Goal: Task Accomplishment & Management: Use online tool/utility

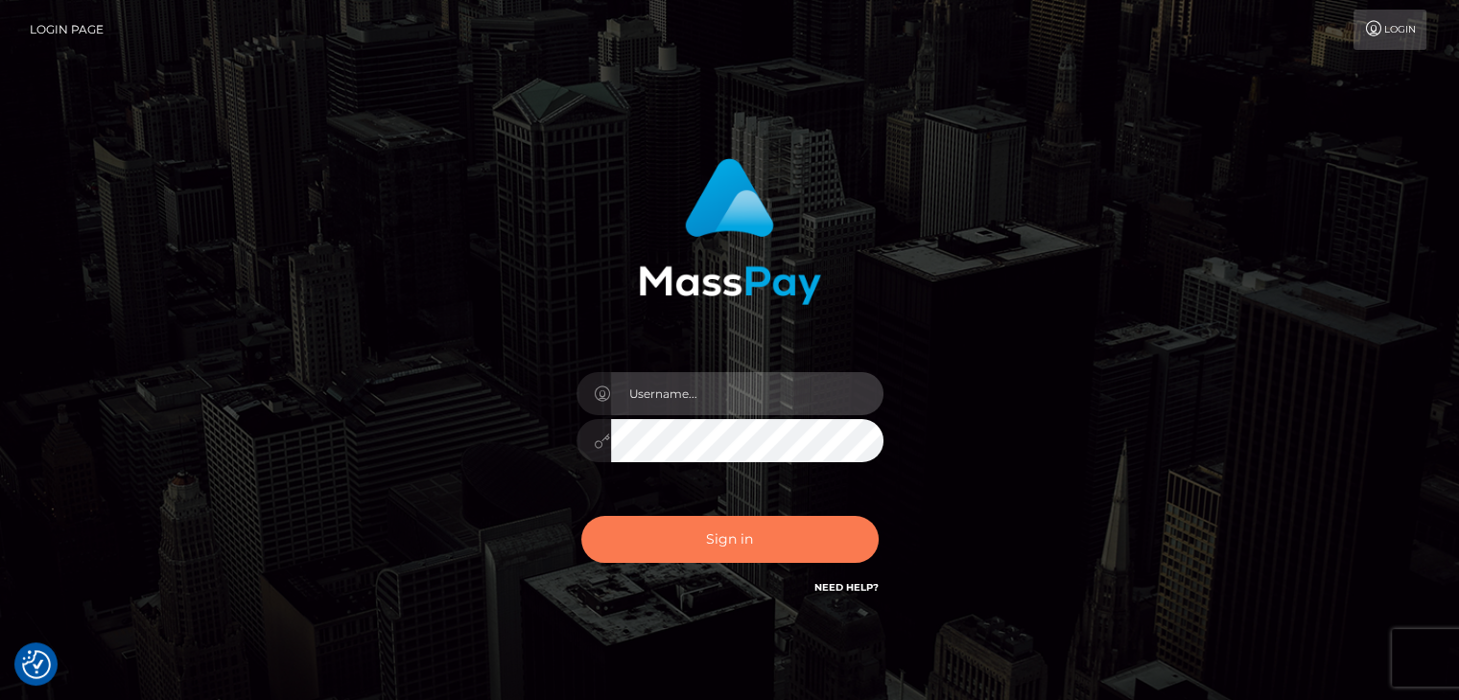
type input "rokhaya.sika"
click at [664, 551] on button "Sign in" at bounding box center [729, 539] width 297 height 47
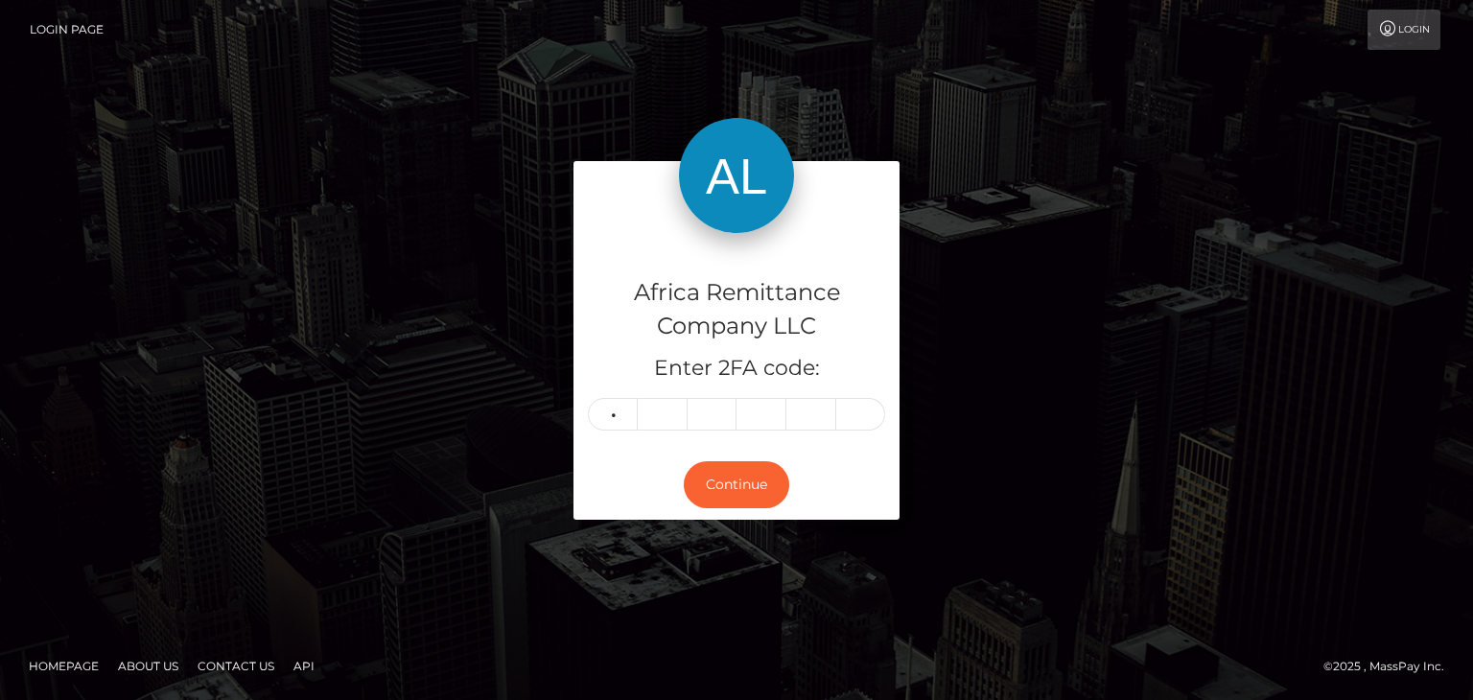
type input "9"
type input "8"
type input "4"
type input "6"
type input "3"
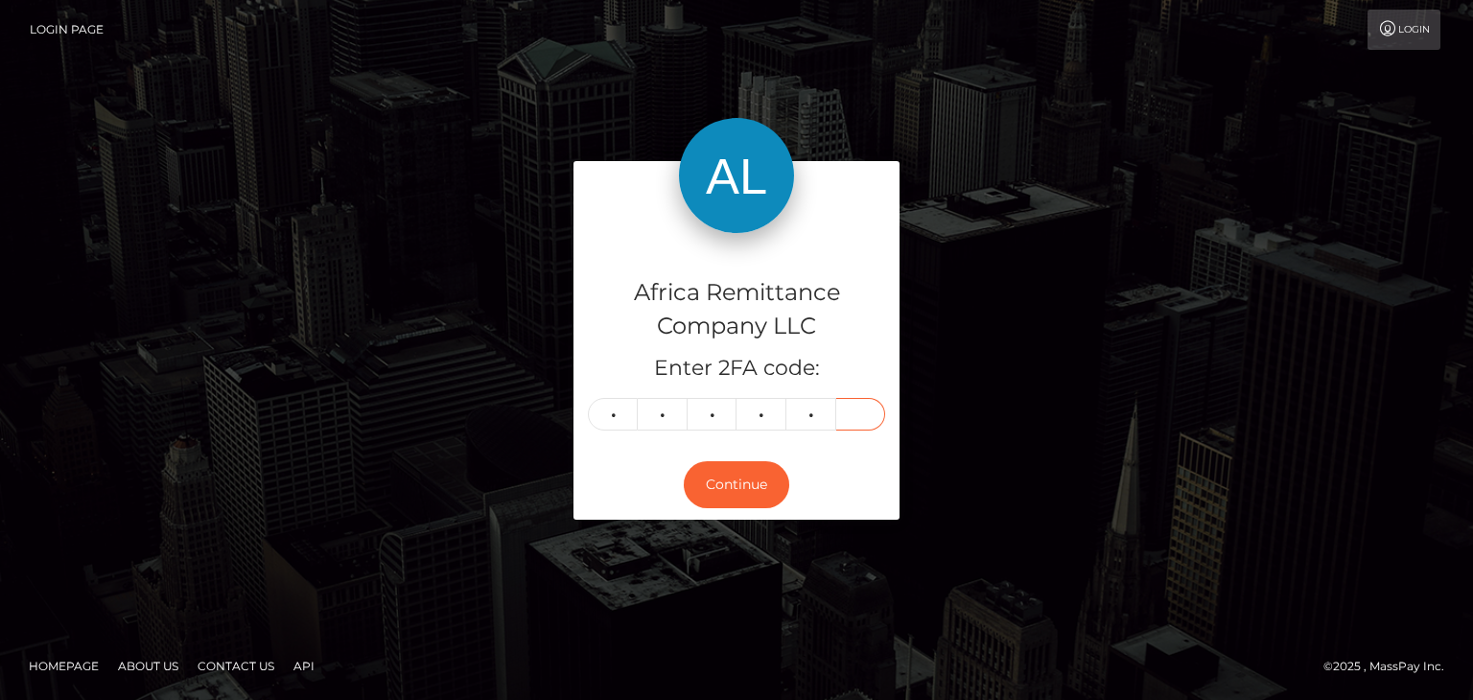
type input "3"
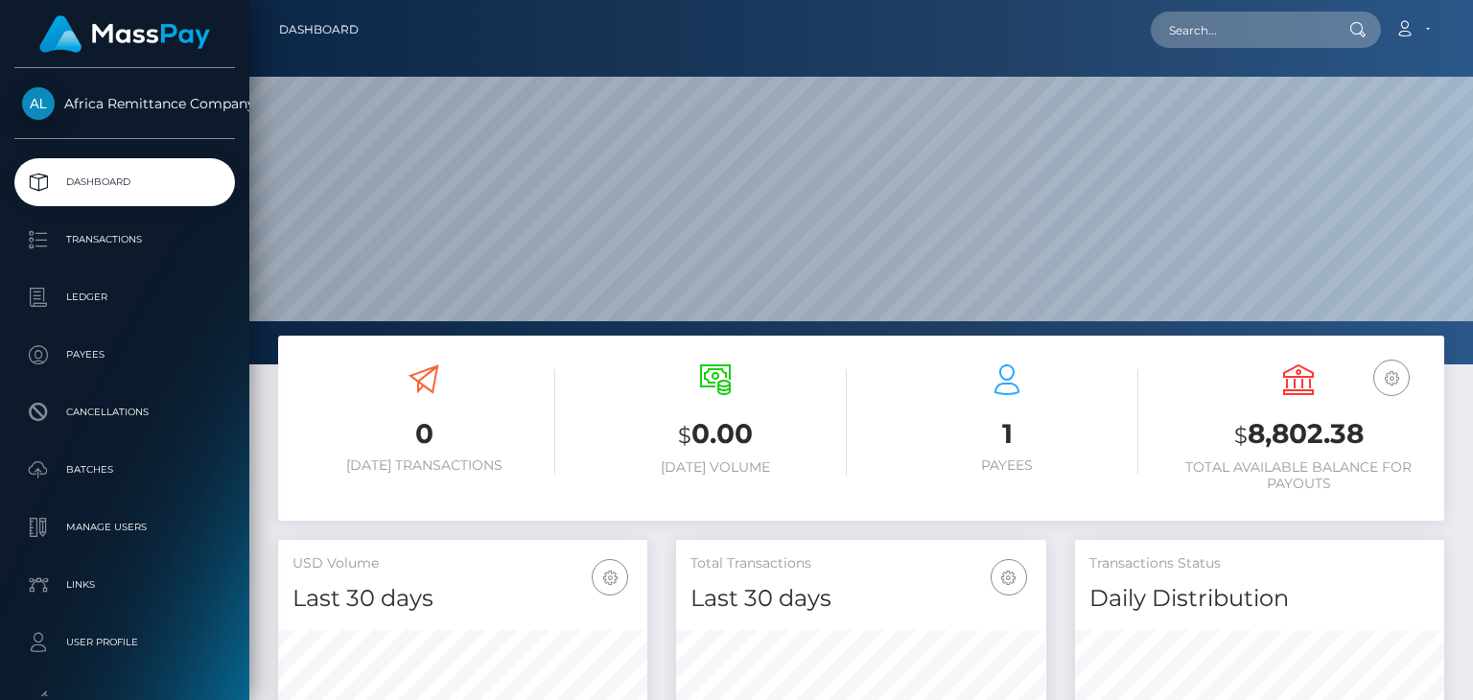
scroll to position [340, 368]
click at [1472, 465] on div "0 Today Transactions $ 0.00 Today Volume 1 Payees" at bounding box center [861, 659] width 1224 height 646
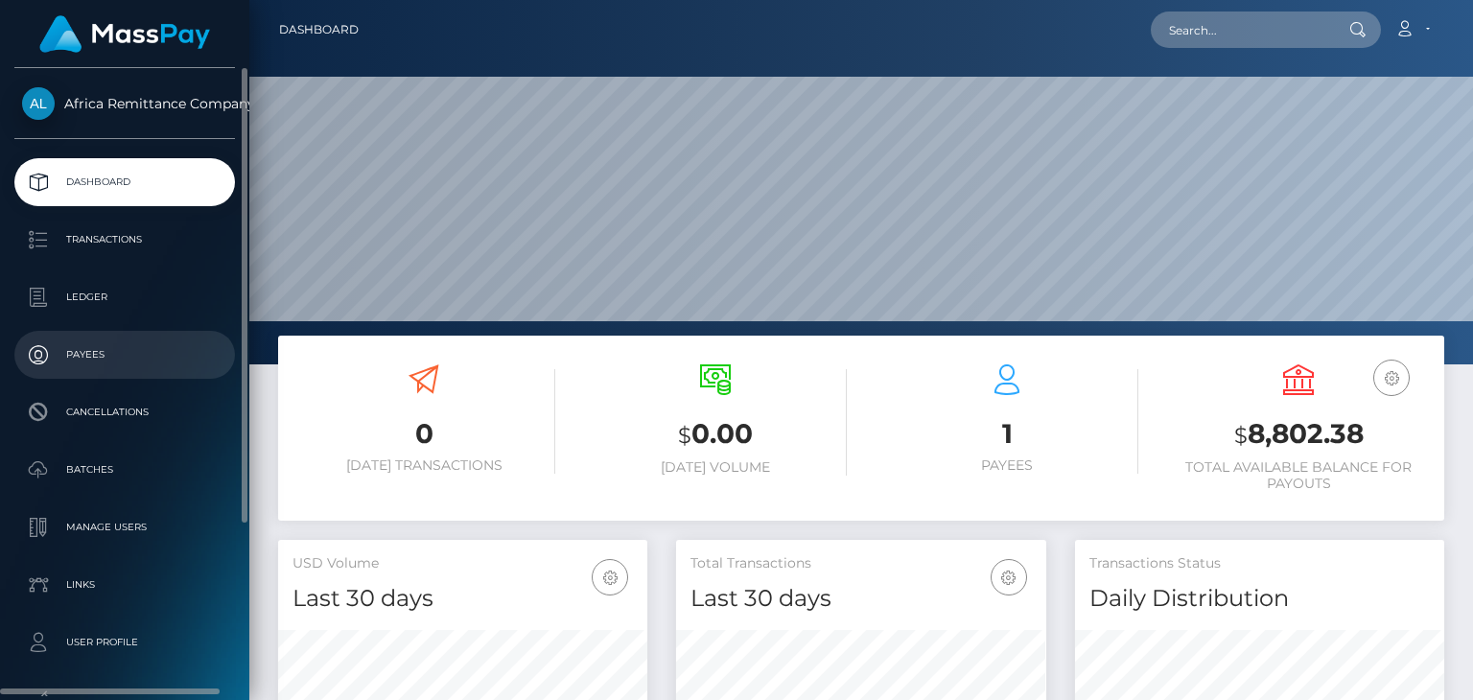
click at [74, 354] on p "Payees" at bounding box center [124, 354] width 205 height 29
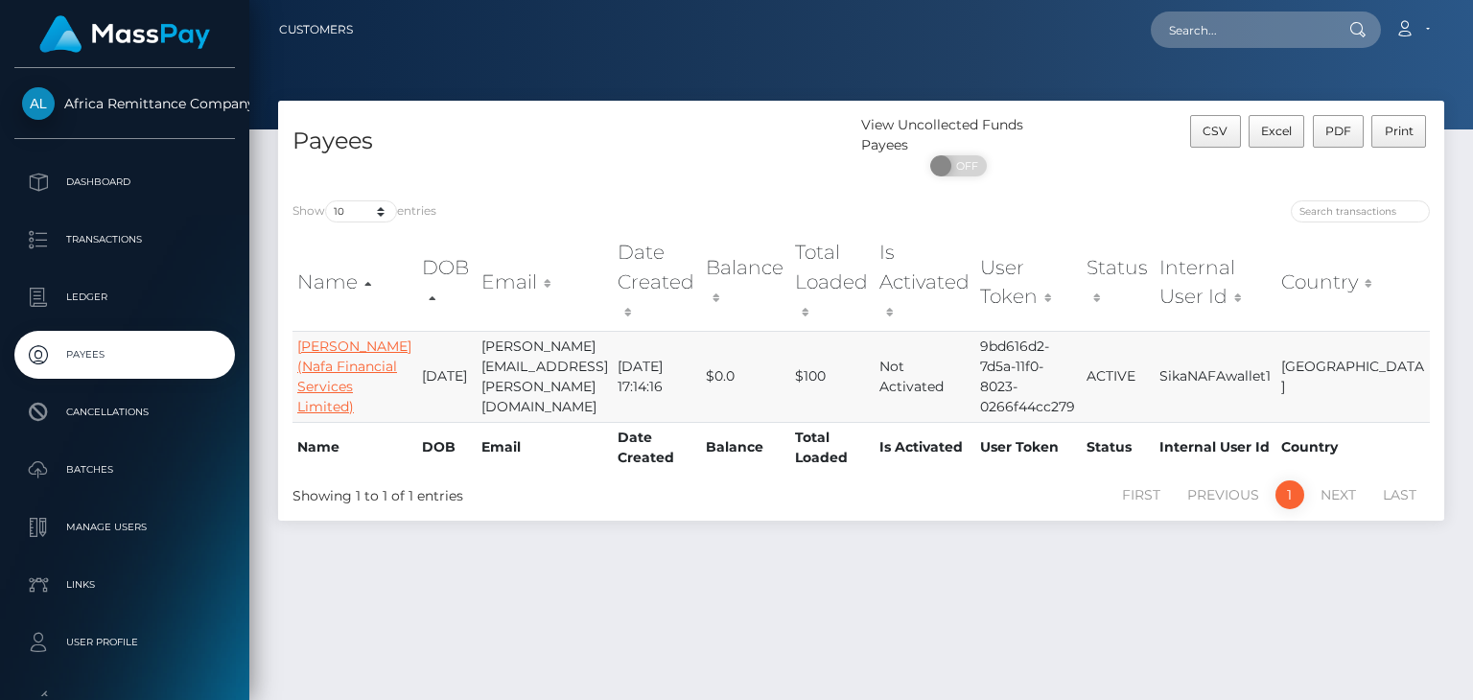
click at [345, 338] on link "Halimatou Jallow (Nafa Financial Services Limited)" at bounding box center [354, 377] width 114 height 78
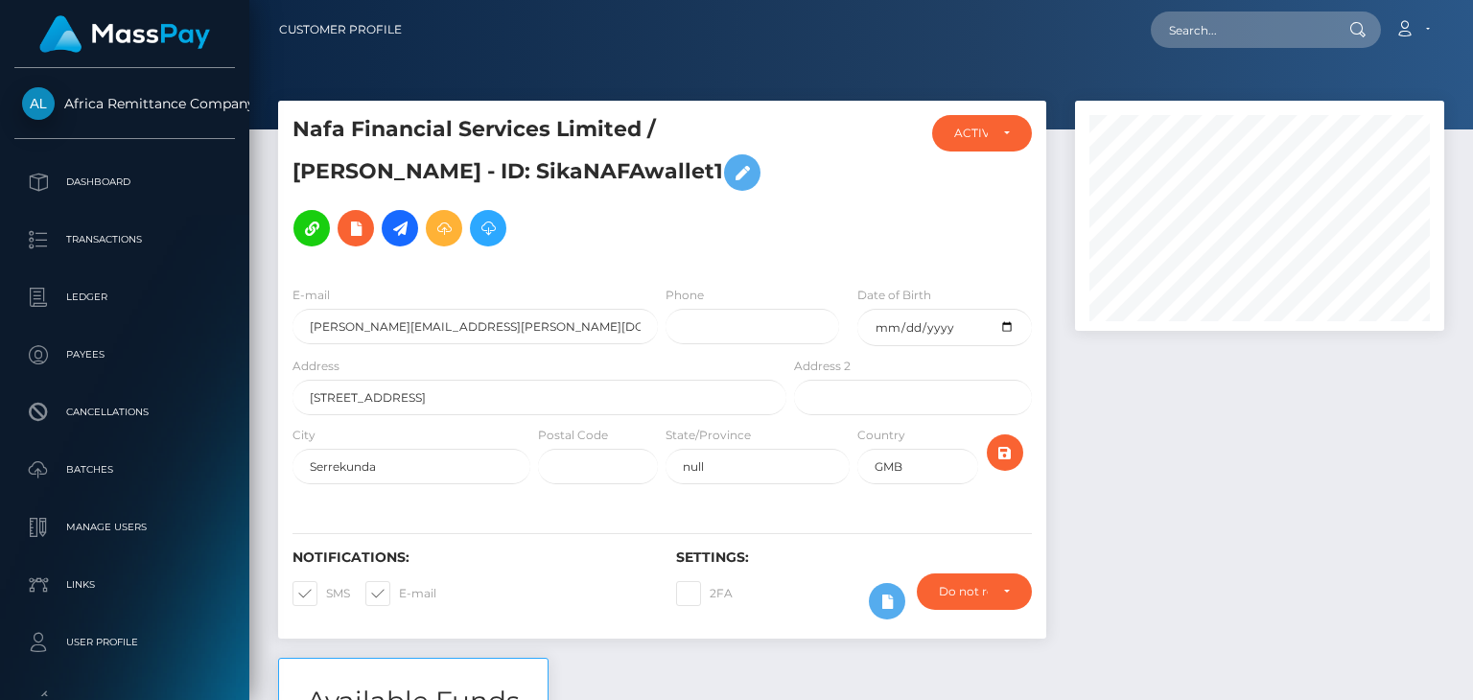
scroll to position [230, 368]
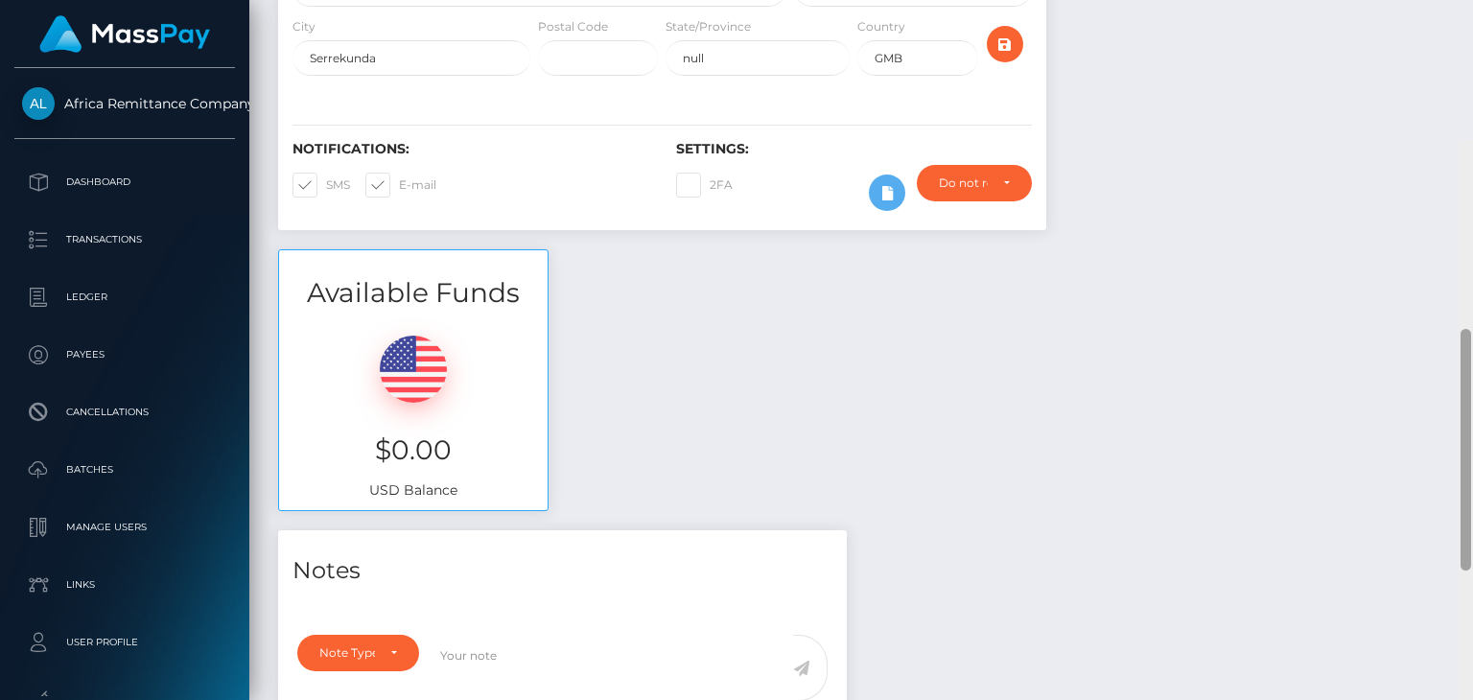
scroll to position [0, 0]
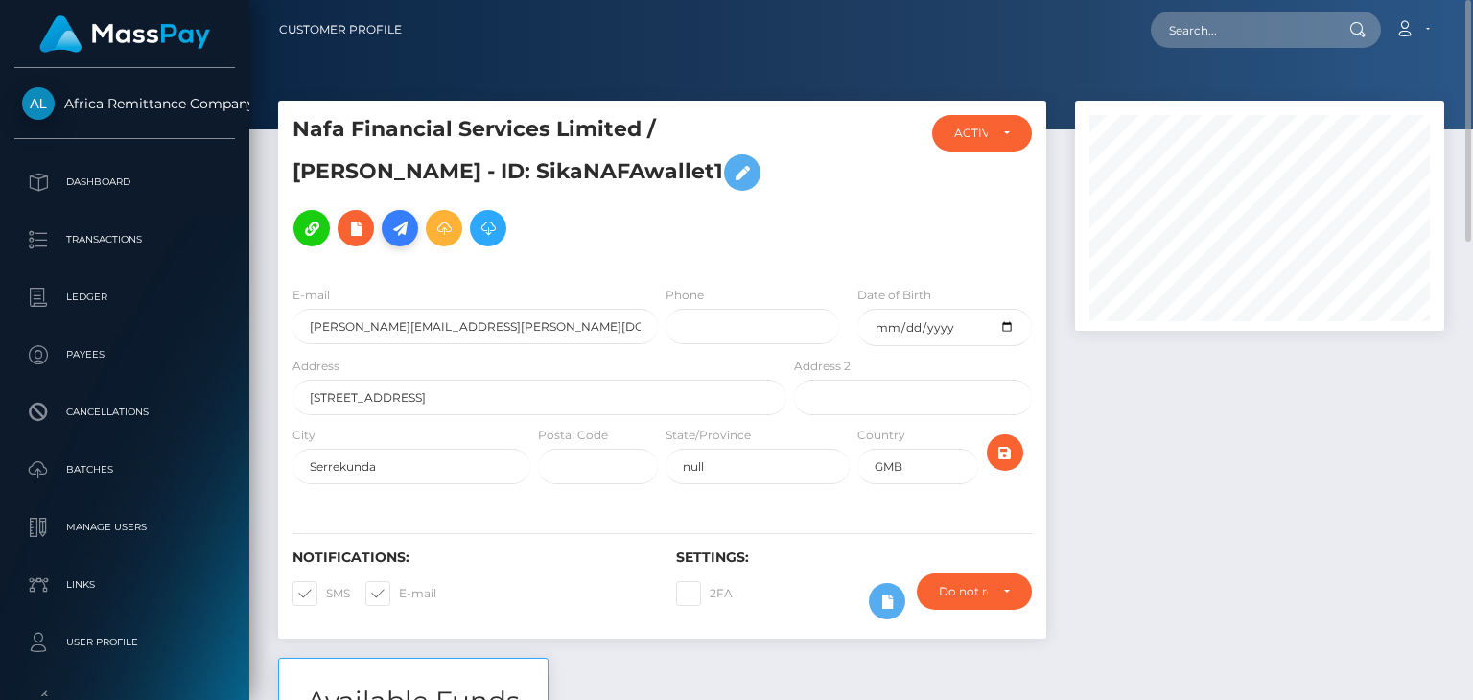
click at [388, 221] on icon at bounding box center [399, 229] width 23 height 24
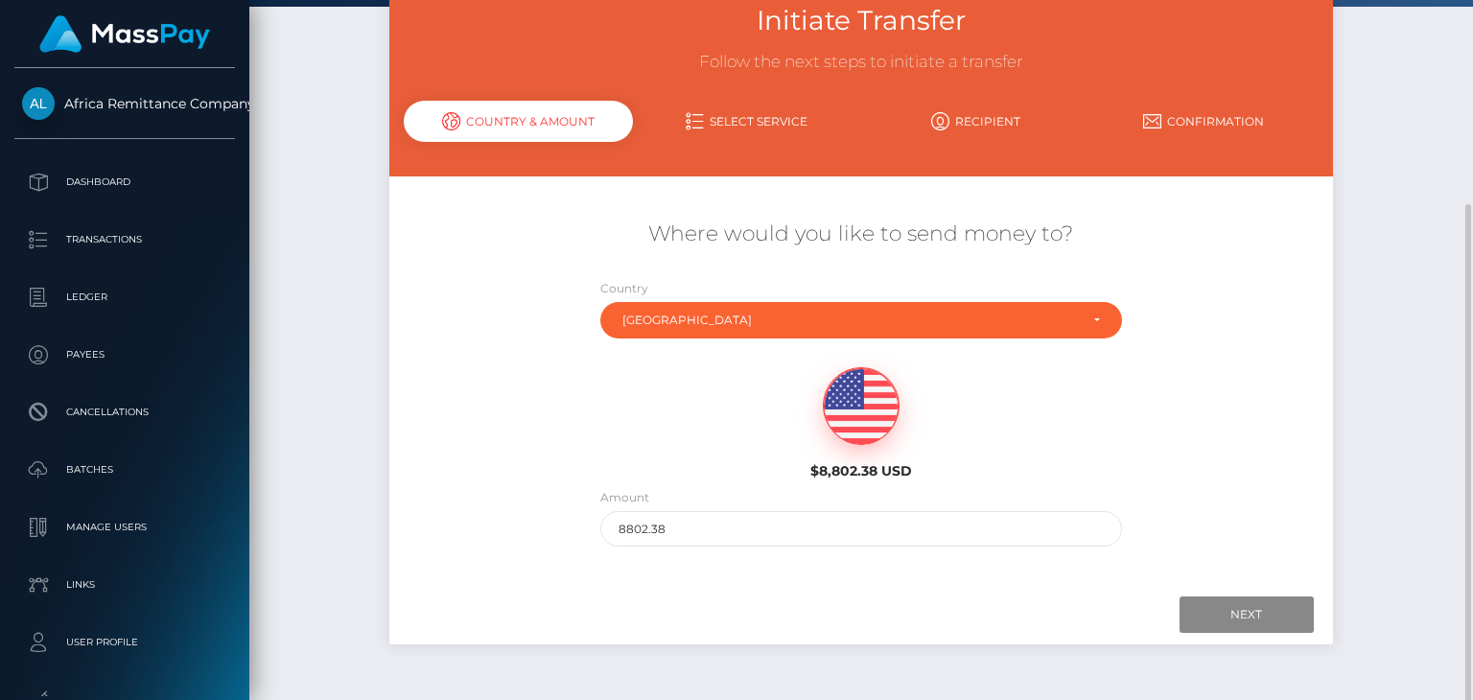
scroll to position [182, 0]
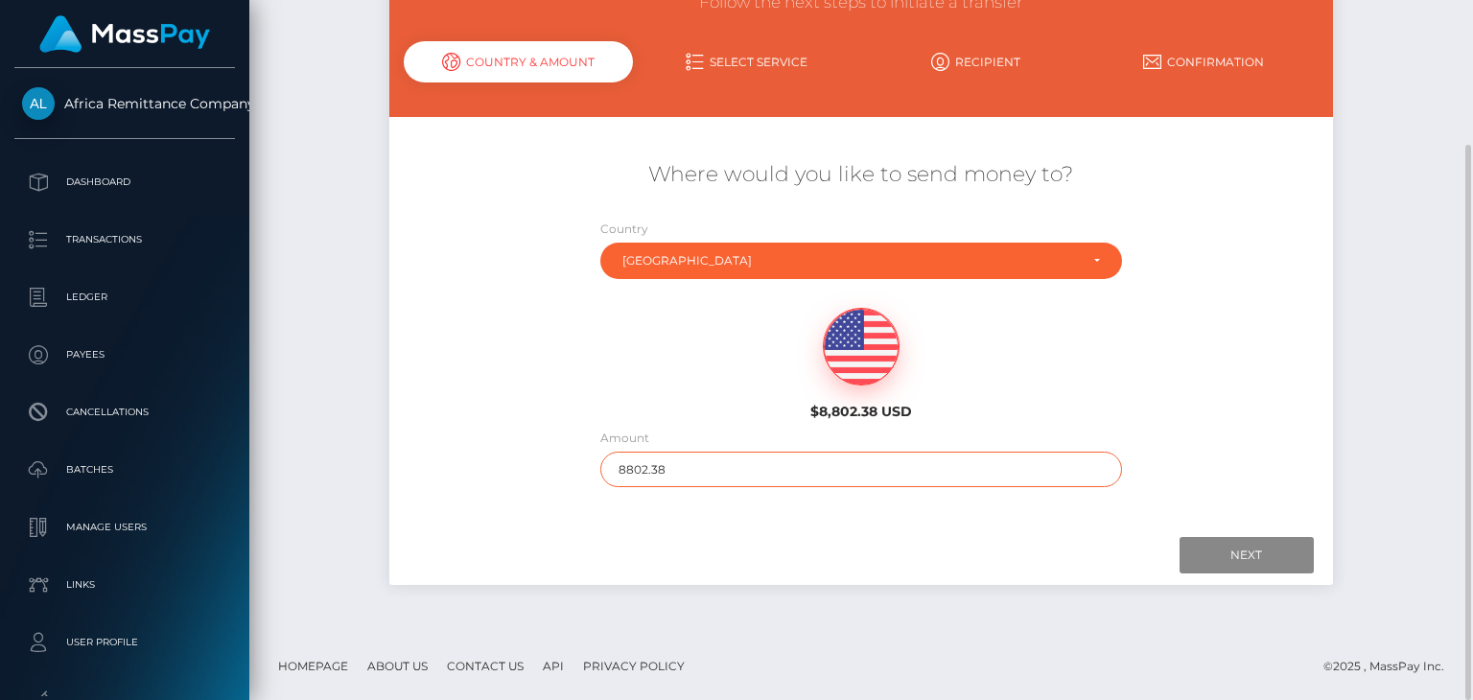
click at [755, 453] on input "8802.38" at bounding box center [861, 469] width 522 height 35
type input "8000"
click at [1239, 547] on input "Next" at bounding box center [1247, 555] width 134 height 36
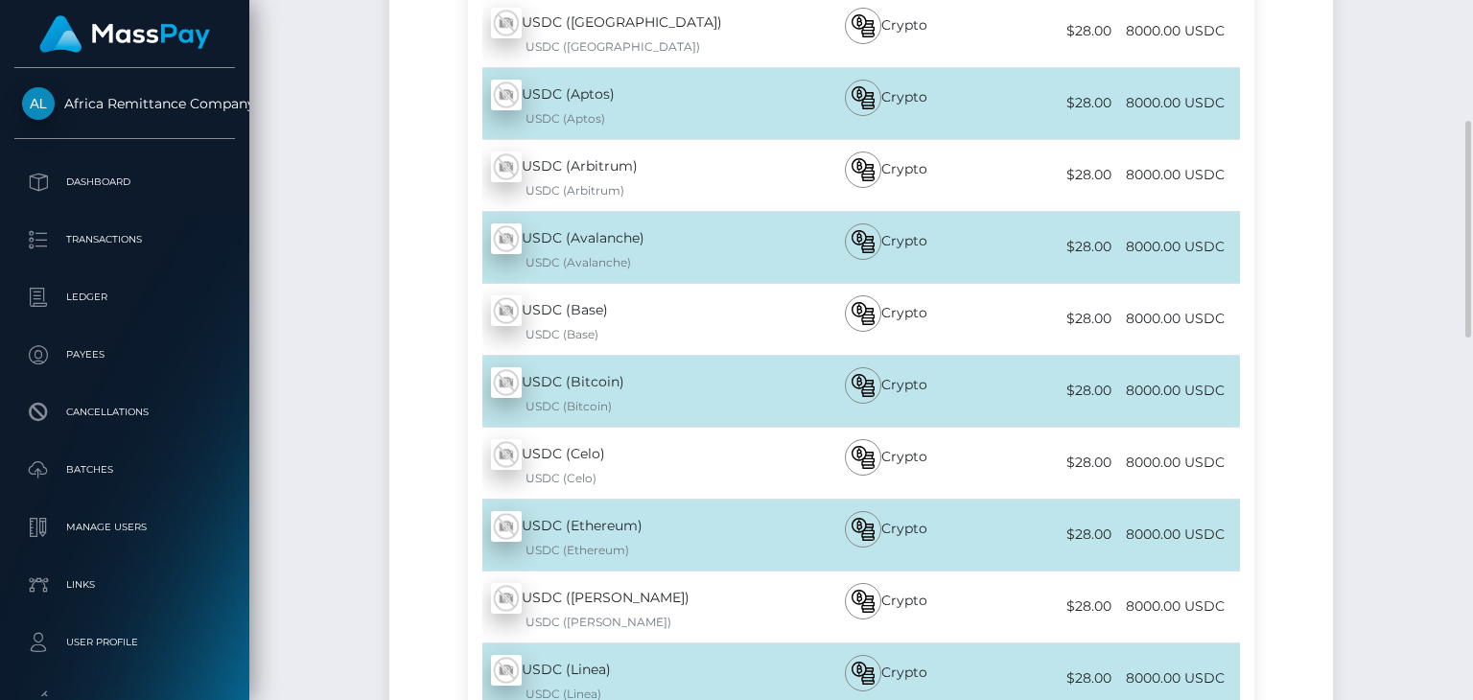
scroll to position [559, 0]
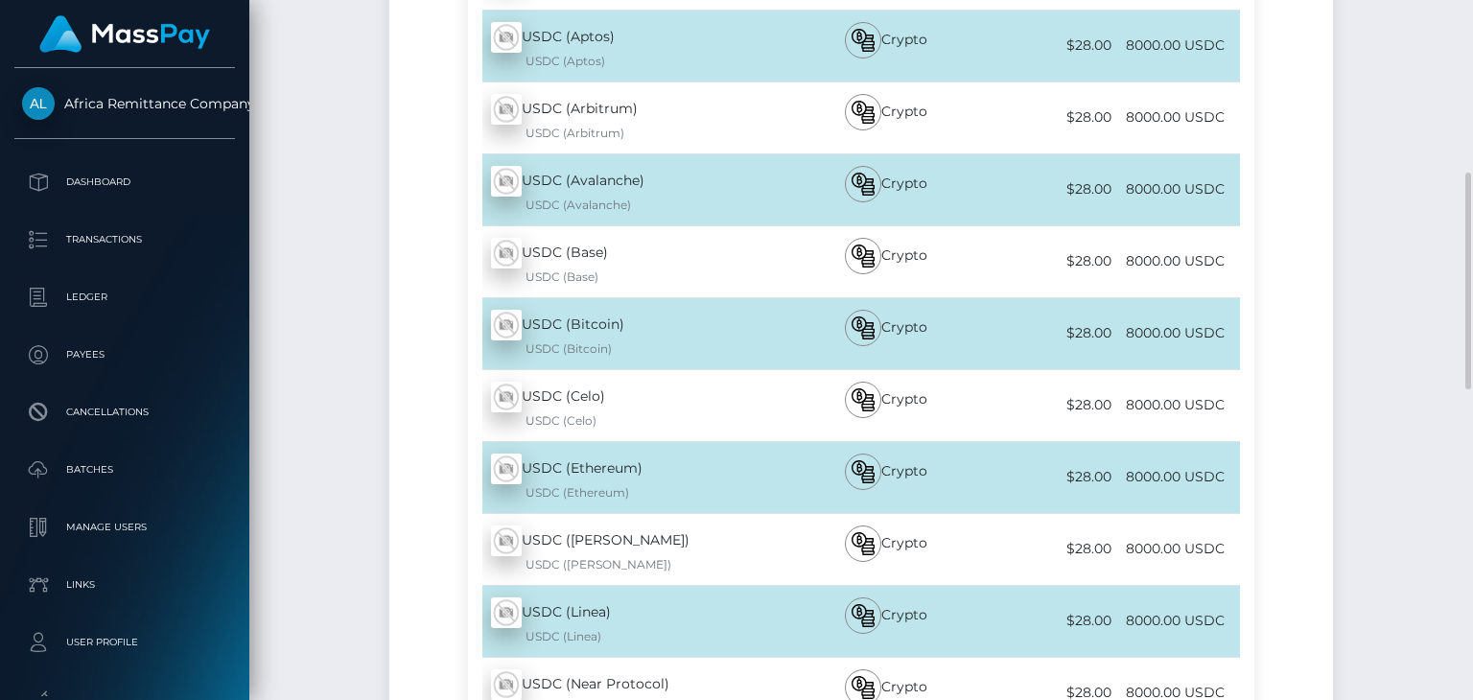
click at [556, 453] on div "USDC (Ethereum) - USDC USDC (Ethereum)" at bounding box center [628, 477] width 321 height 71
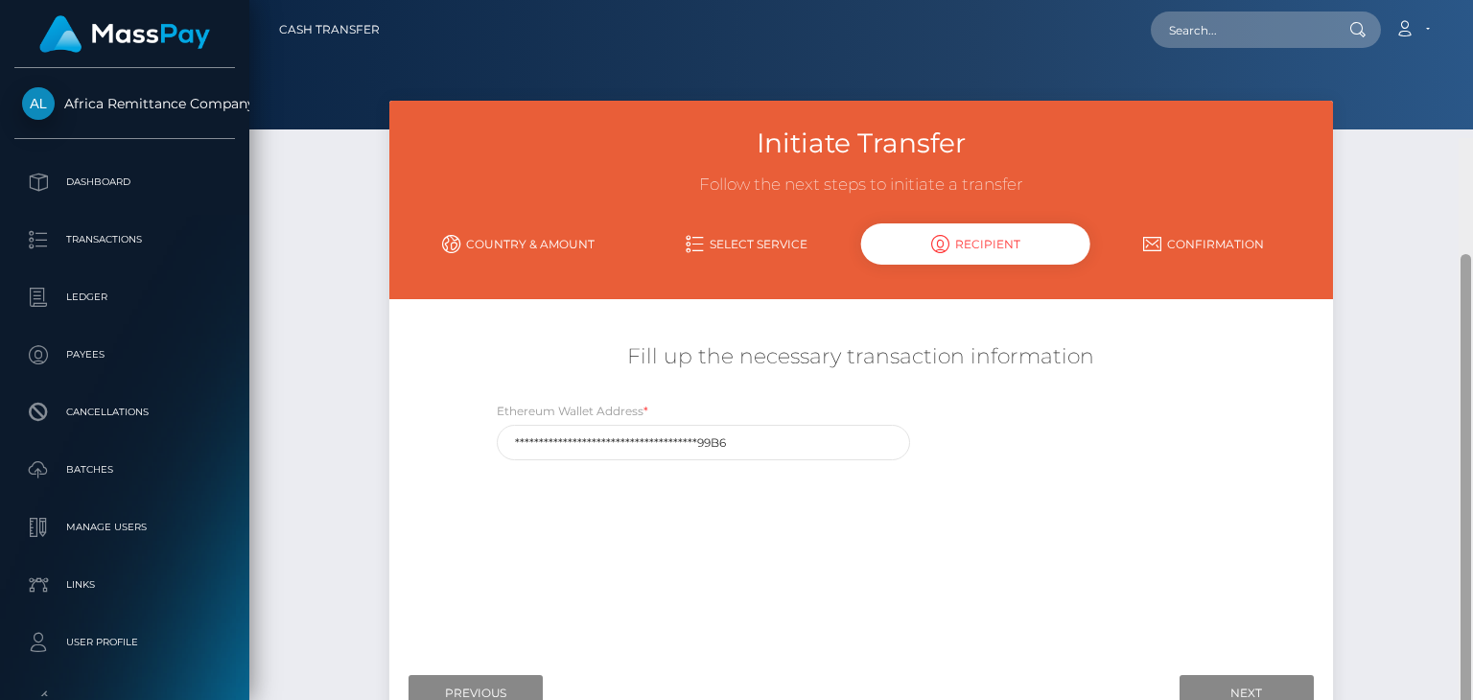
scroll to position [138, 0]
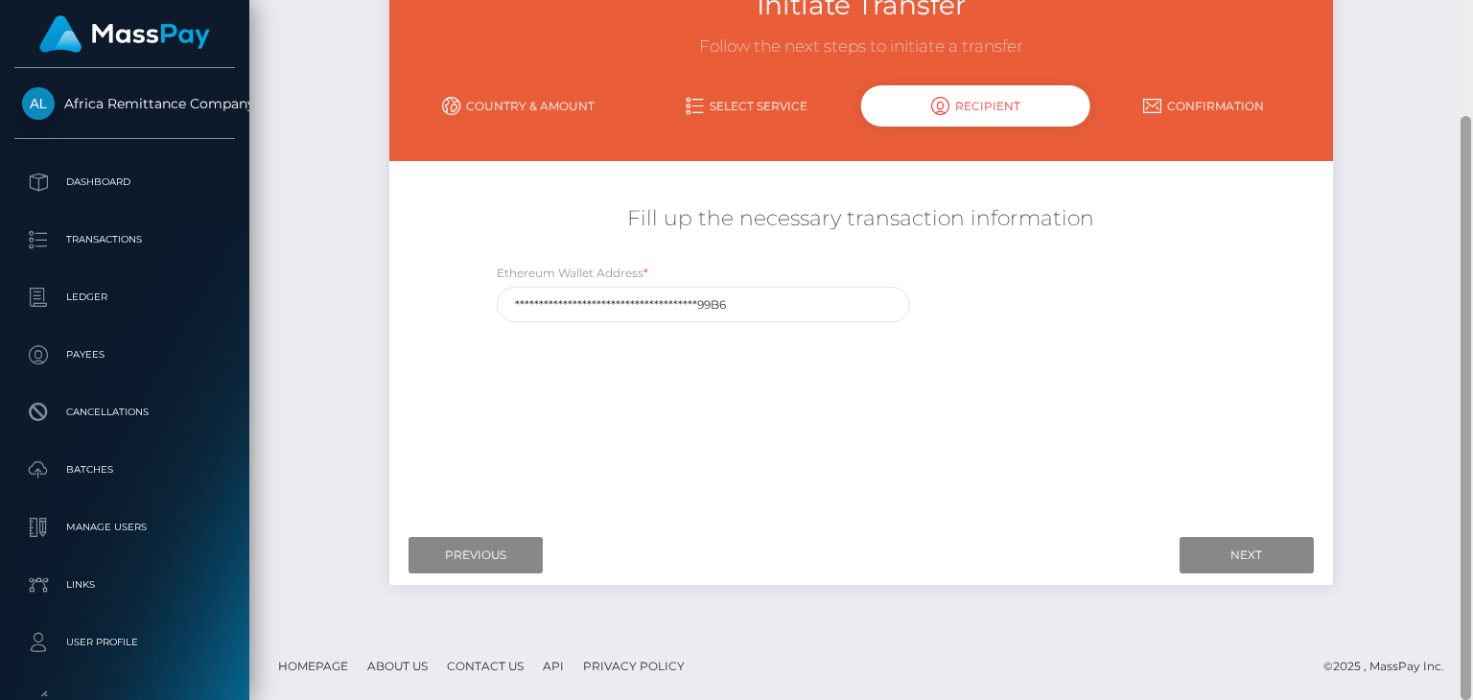
click at [1472, 630] on div at bounding box center [1466, 350] width 14 height 700
